Goal: Information Seeking & Learning: Learn about a topic

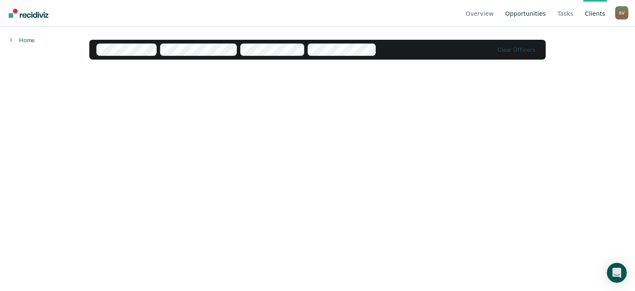
click at [535, 14] on link "Opportunities" at bounding box center [526, 13] width 44 height 26
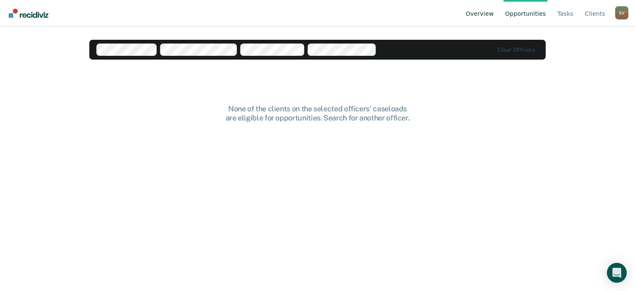
click at [496, 17] on link "Overview" at bounding box center [480, 13] width 31 height 26
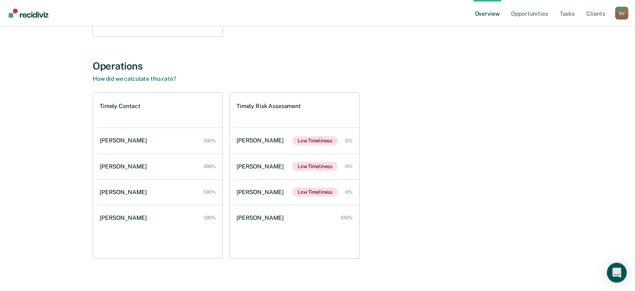
scroll to position [262, 0]
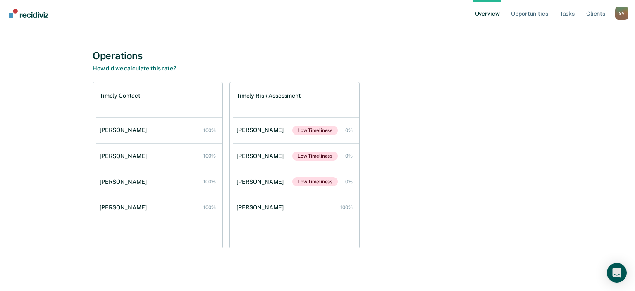
click at [448, 160] on div "Timely Contact [PERSON_NAME] 100% [PERSON_NAME] 100% [PERSON_NAME] 100% [PERSON…" at bounding box center [318, 165] width 450 height 166
click at [412, 216] on div "Timely Contact [PERSON_NAME] 100% [PERSON_NAME] 100% [PERSON_NAME] 100% [PERSON…" at bounding box center [318, 165] width 450 height 166
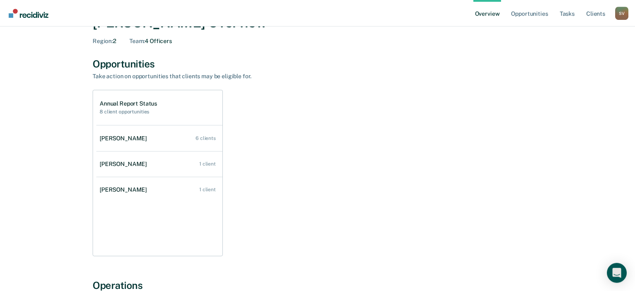
scroll to position [31, 0]
click at [308, 200] on div "Annual Report Status 8 client opportunities [PERSON_NAME] 6 clients [PERSON_NAM…" at bounding box center [318, 174] width 450 height 166
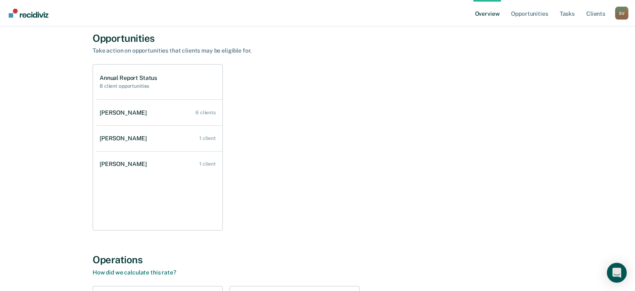
scroll to position [0, 0]
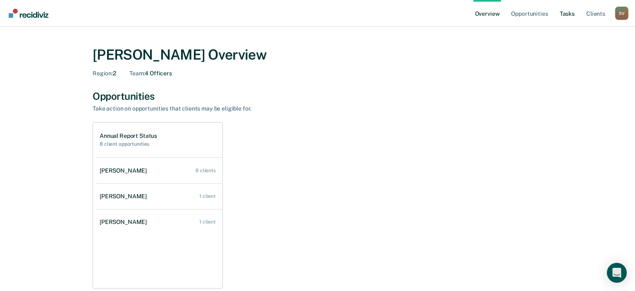
click at [566, 14] on link "Tasks" at bounding box center [568, 13] width 18 height 26
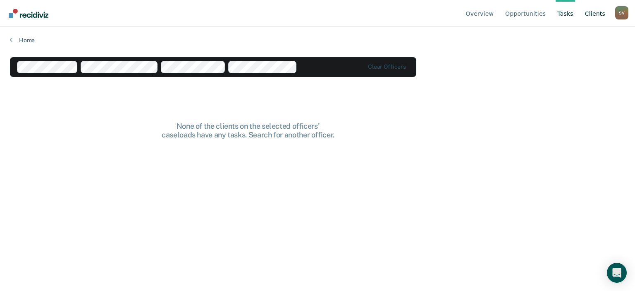
click at [594, 14] on link "Client s" at bounding box center [596, 13] width 24 height 26
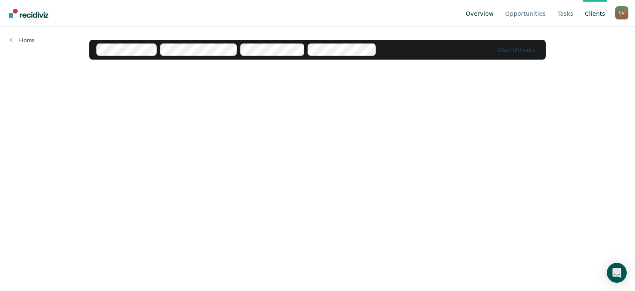
click at [489, 14] on link "Overview" at bounding box center [480, 13] width 31 height 26
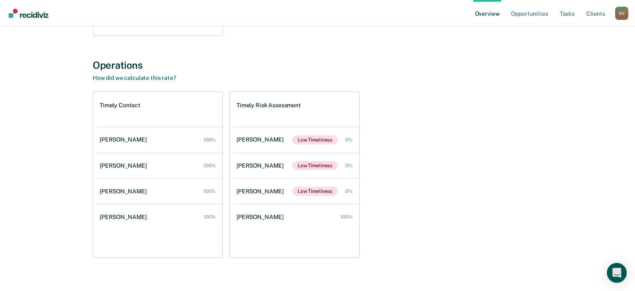
scroll to position [262, 0]
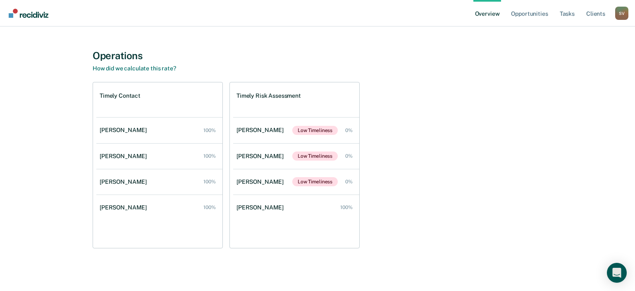
click at [410, 128] on div "Timely Contact [PERSON_NAME] 100% [PERSON_NAME] 100% [PERSON_NAME] 100% [PERSON…" at bounding box center [318, 165] width 450 height 166
